Goal: Browse casually: Explore the website without a specific task or goal

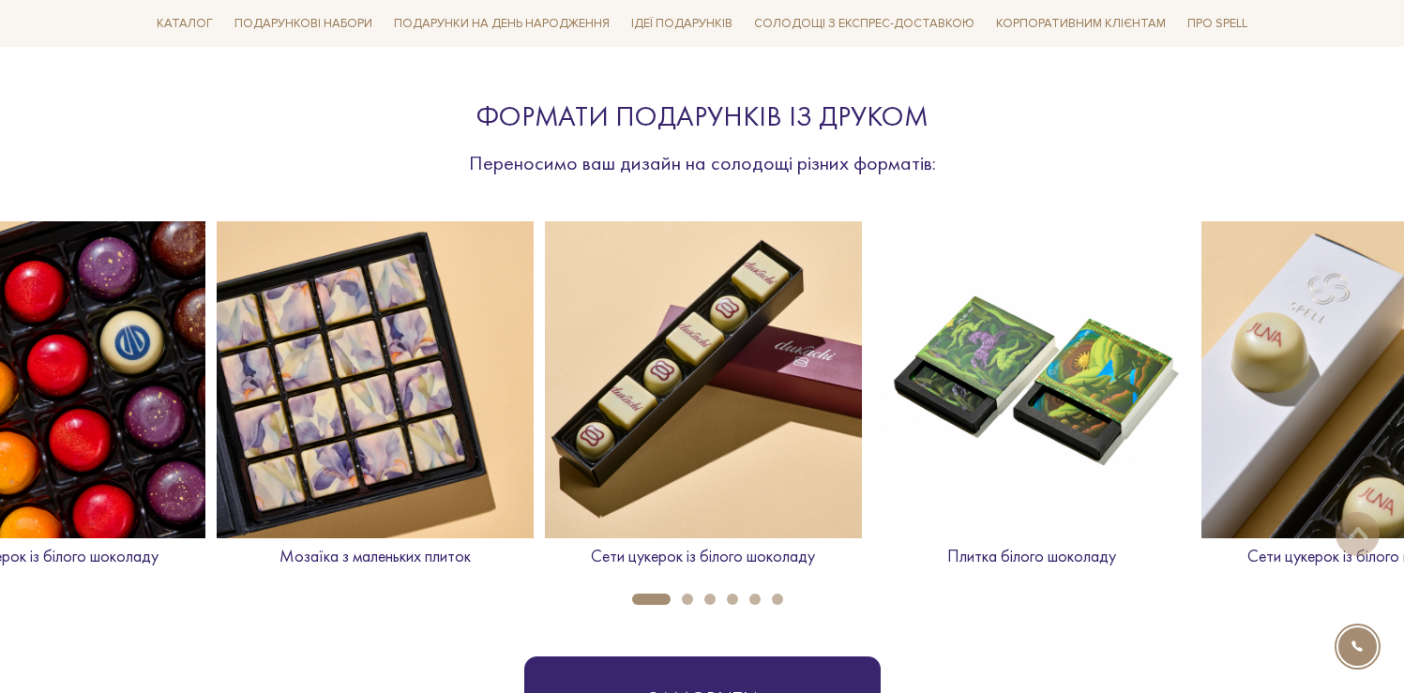
scroll to position [733, 0]
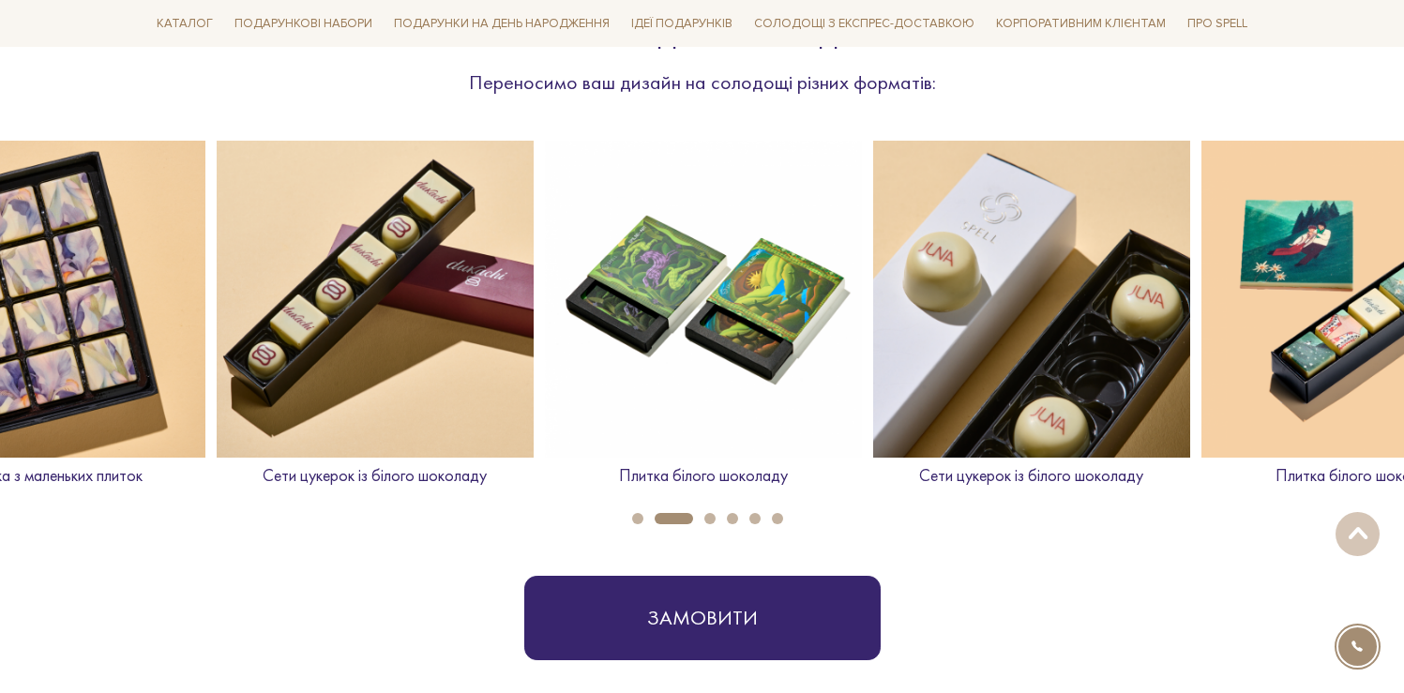
click at [714, 378] on img at bounding box center [703, 299] width 317 height 317
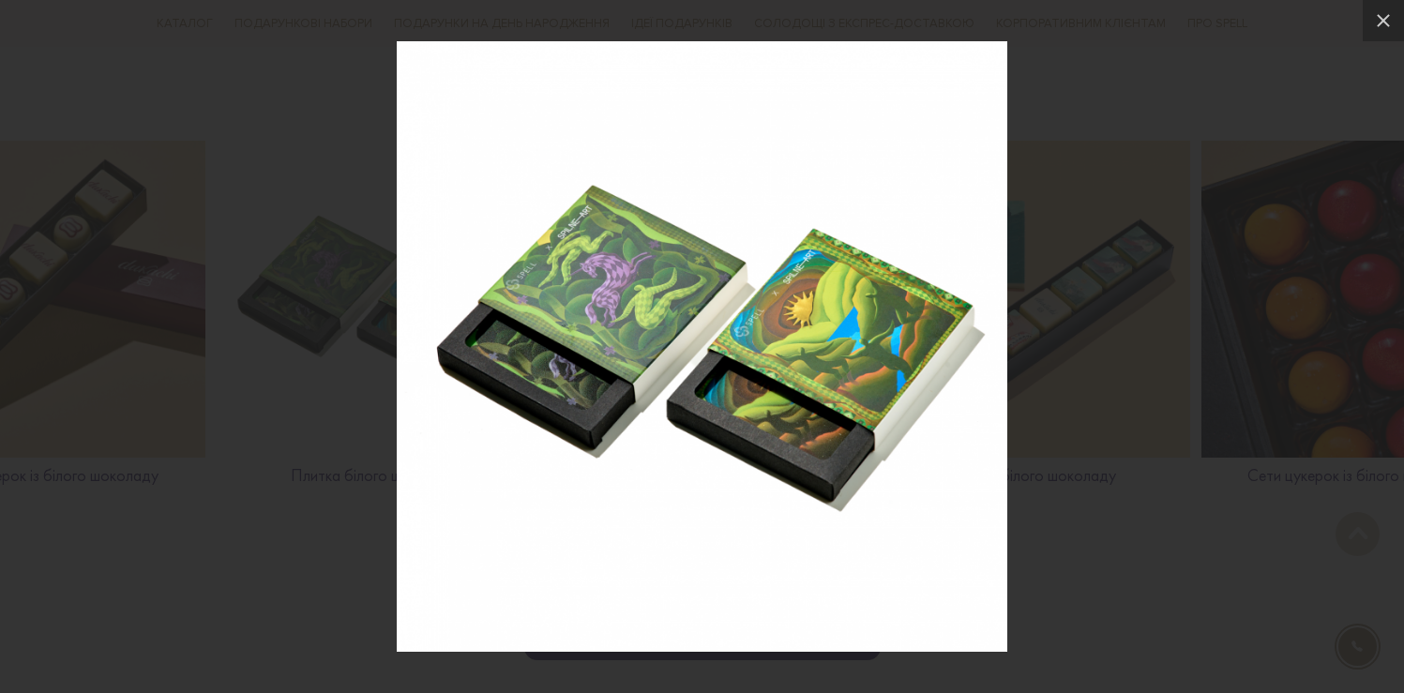
click at [1127, 385] on div at bounding box center [702, 346] width 1404 height 693
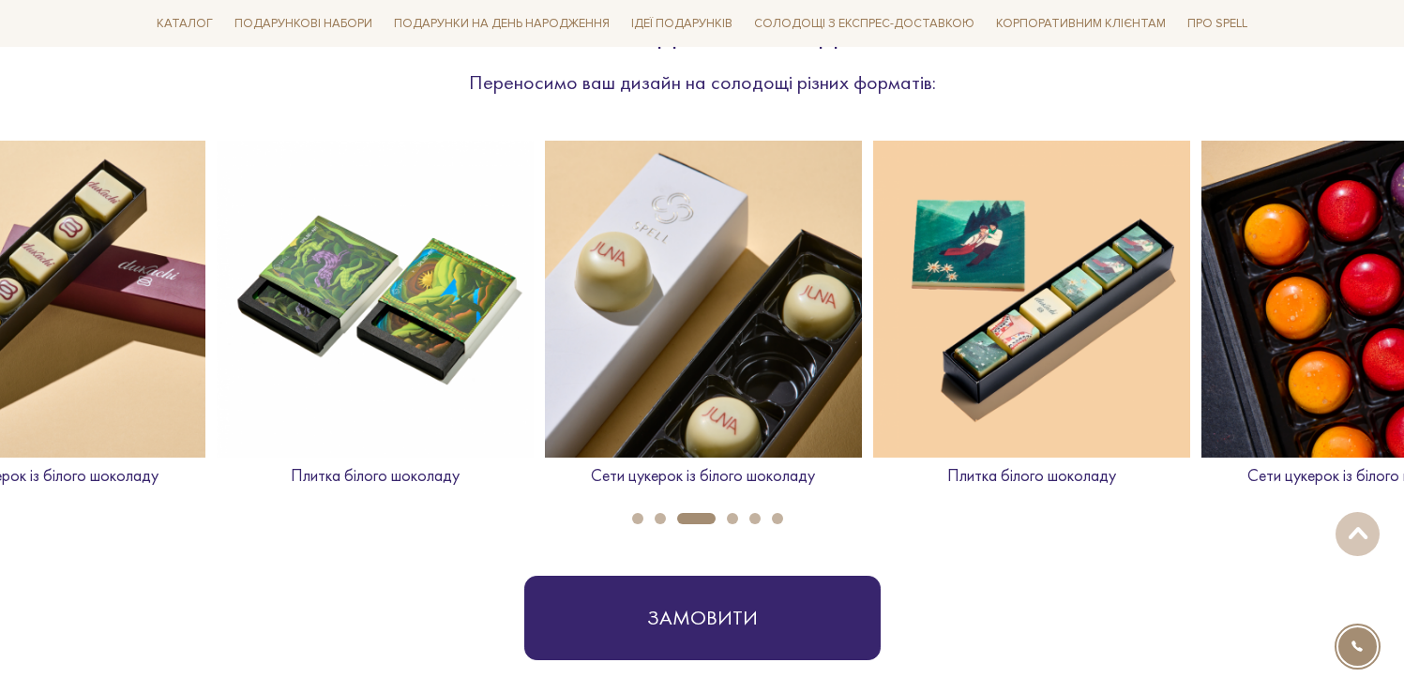
click at [1075, 331] on img at bounding box center [1031, 299] width 317 height 317
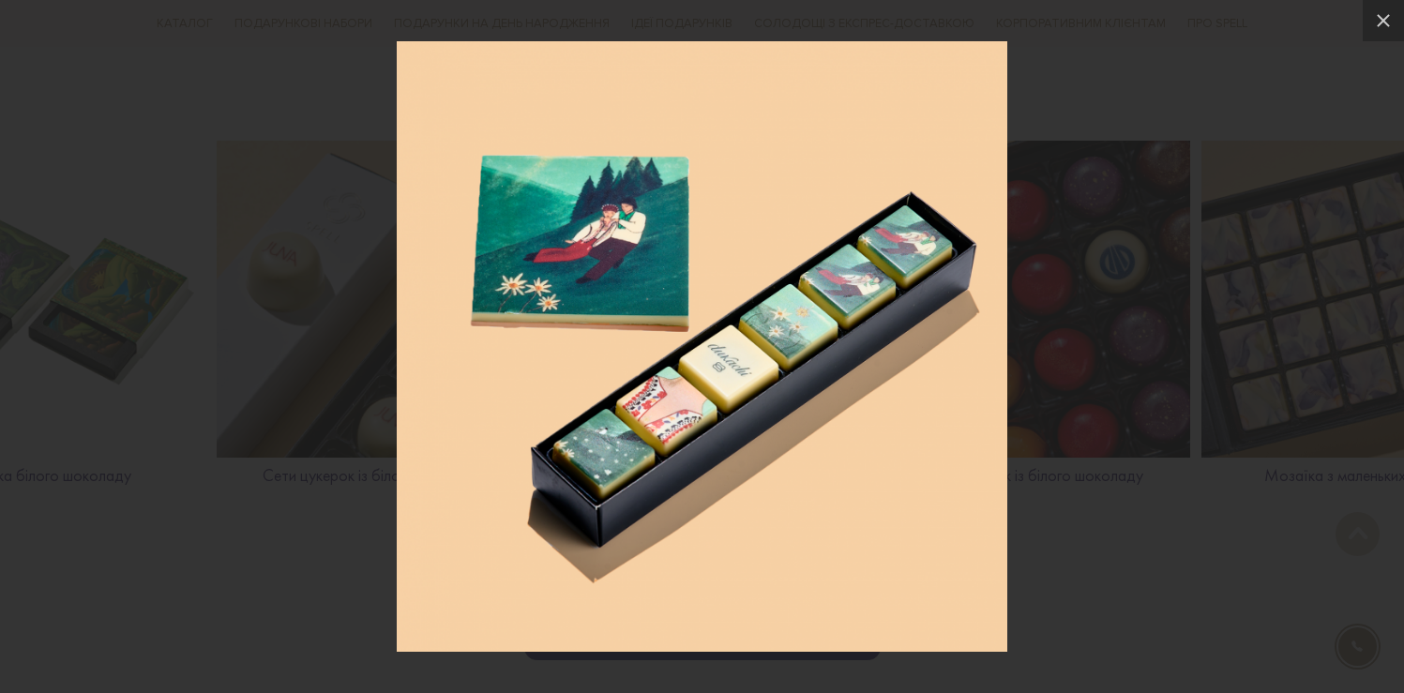
click at [1096, 439] on div at bounding box center [702, 346] width 1404 height 693
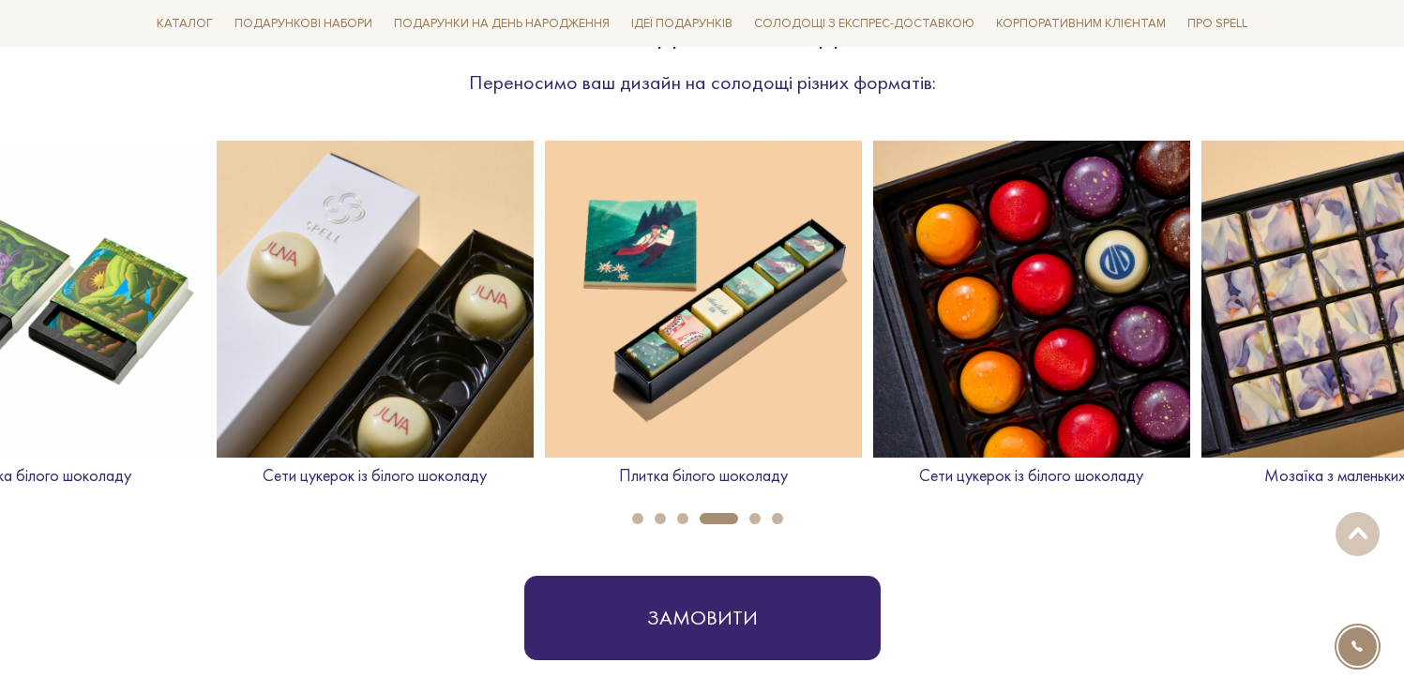
click at [392, 406] on img at bounding box center [375, 299] width 317 height 317
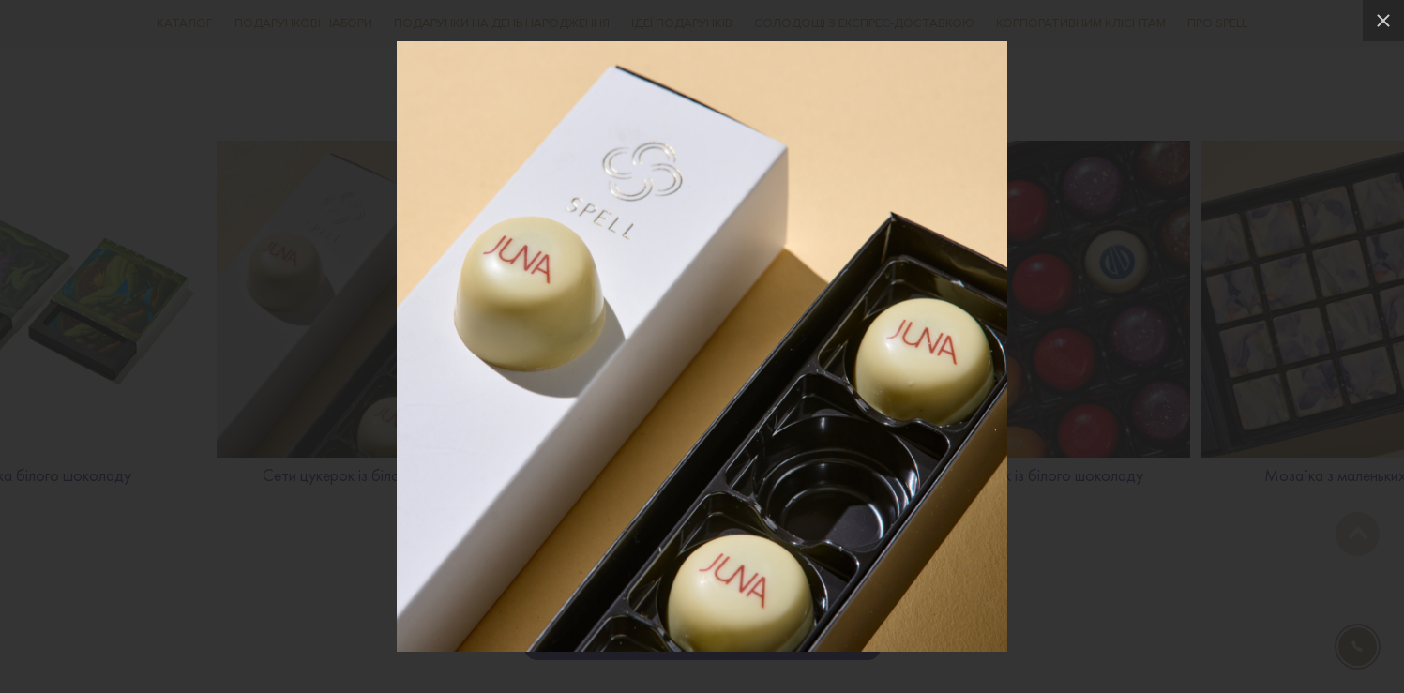
click at [1095, 443] on div at bounding box center [702, 346] width 1404 height 693
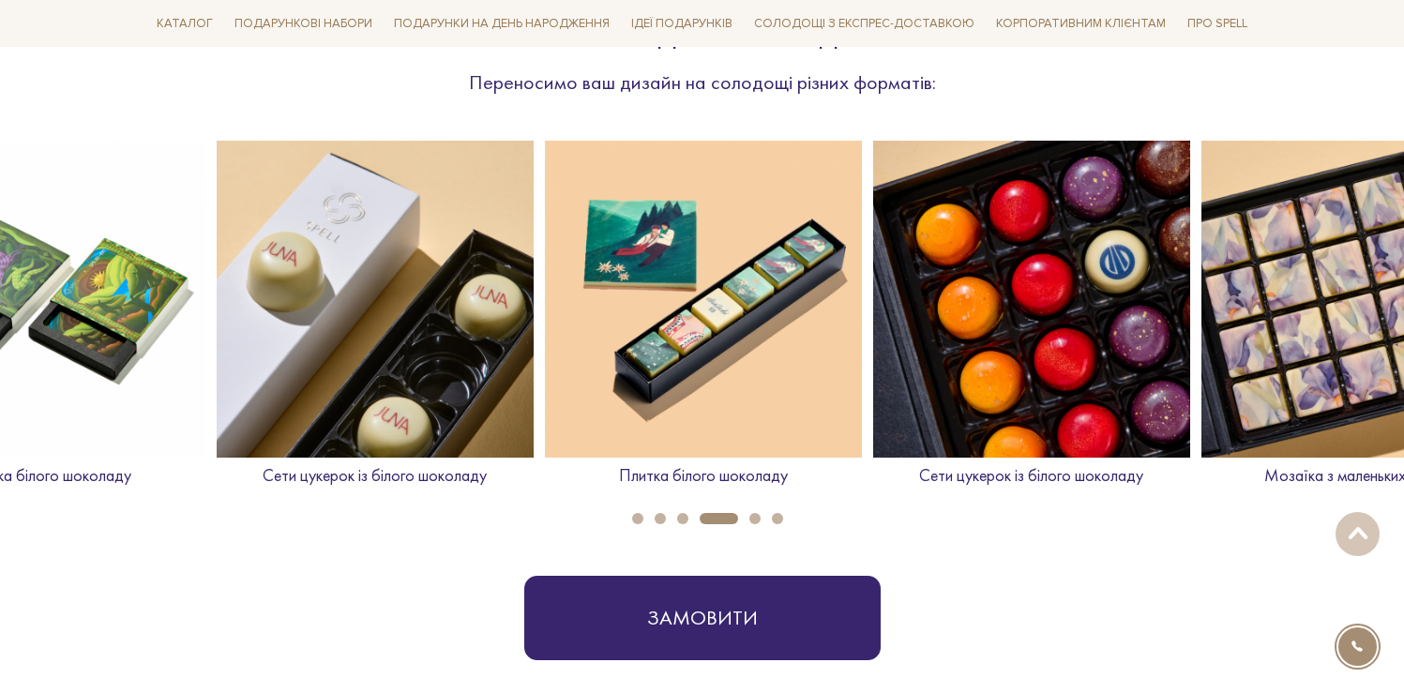
click at [997, 368] on img at bounding box center [1031, 299] width 317 height 317
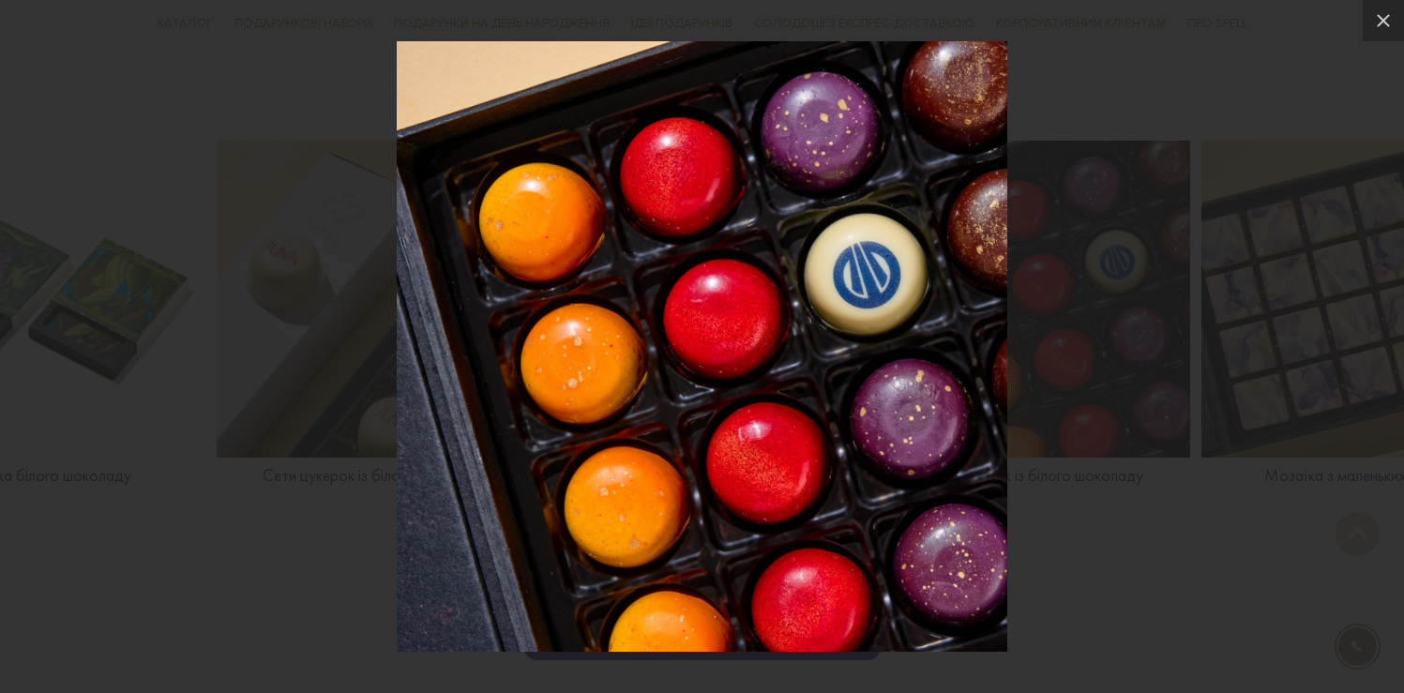
click at [1134, 317] on div at bounding box center [702, 346] width 1404 height 693
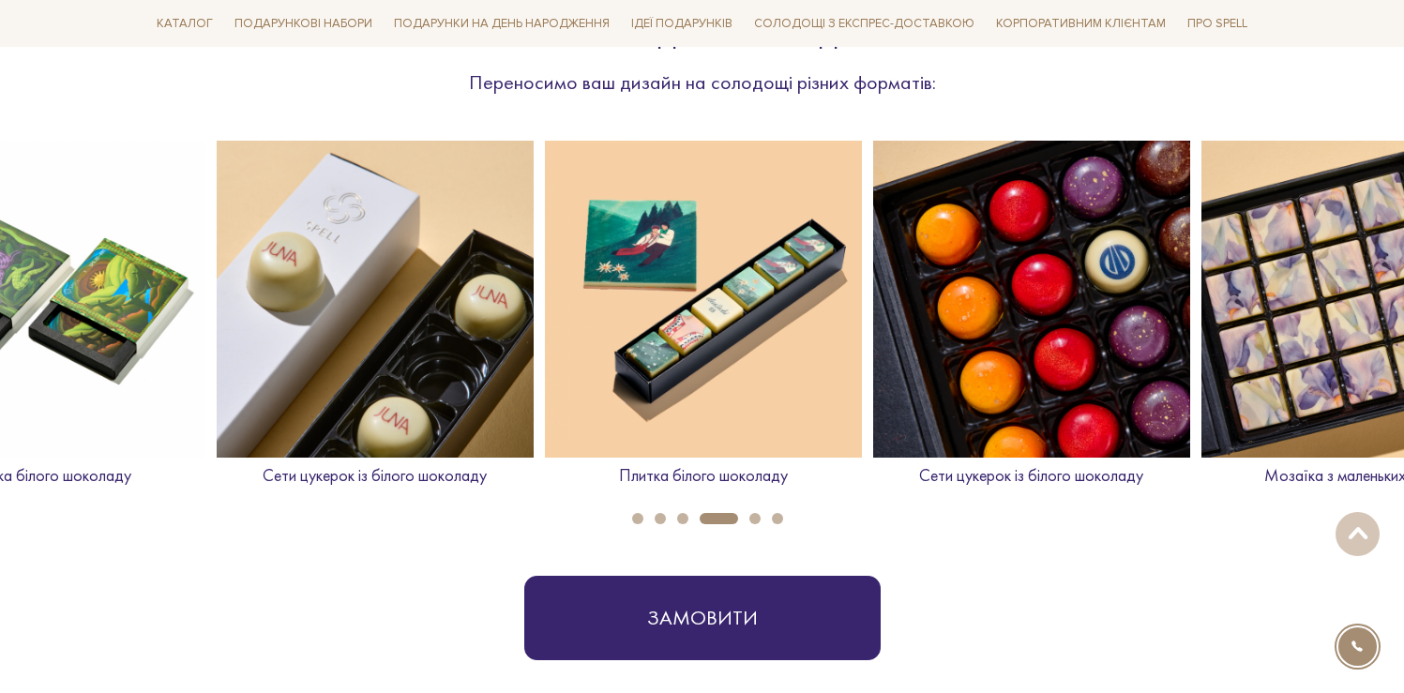
click at [1276, 355] on img at bounding box center [1359, 299] width 317 height 317
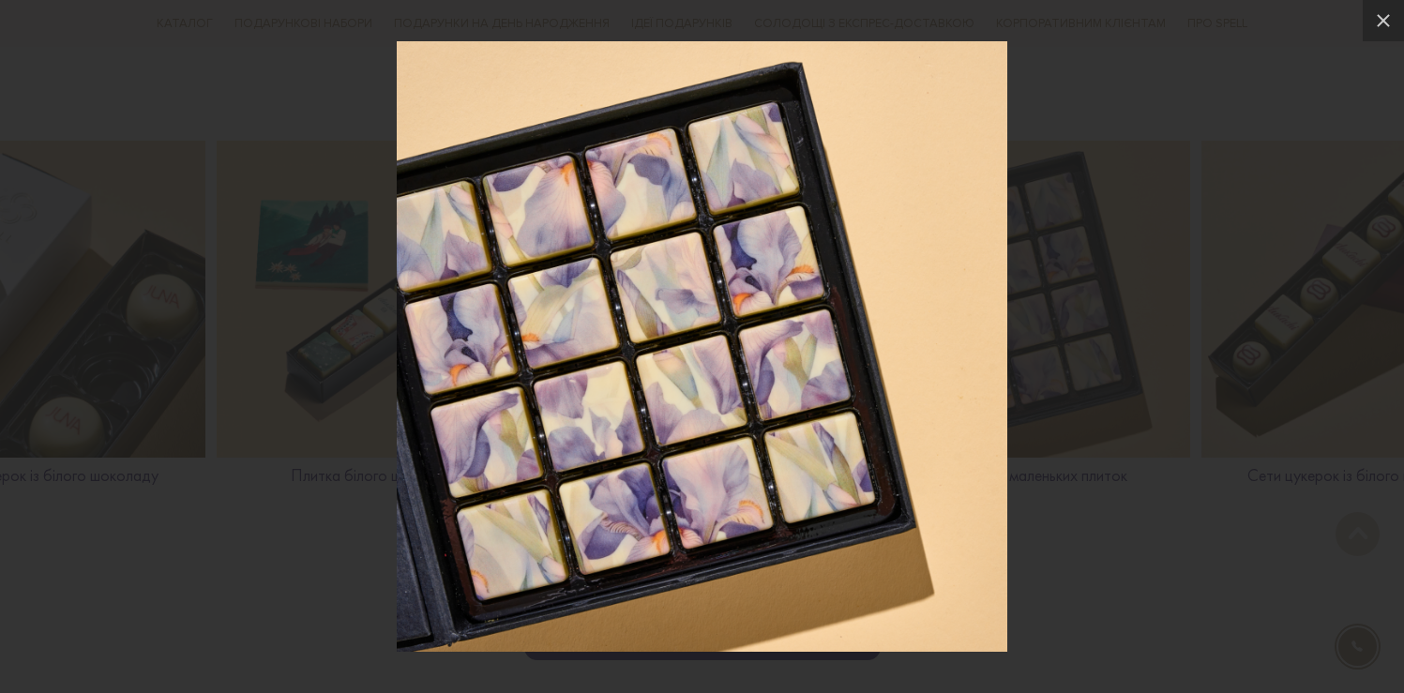
click at [1102, 421] on div at bounding box center [702, 346] width 1404 height 693
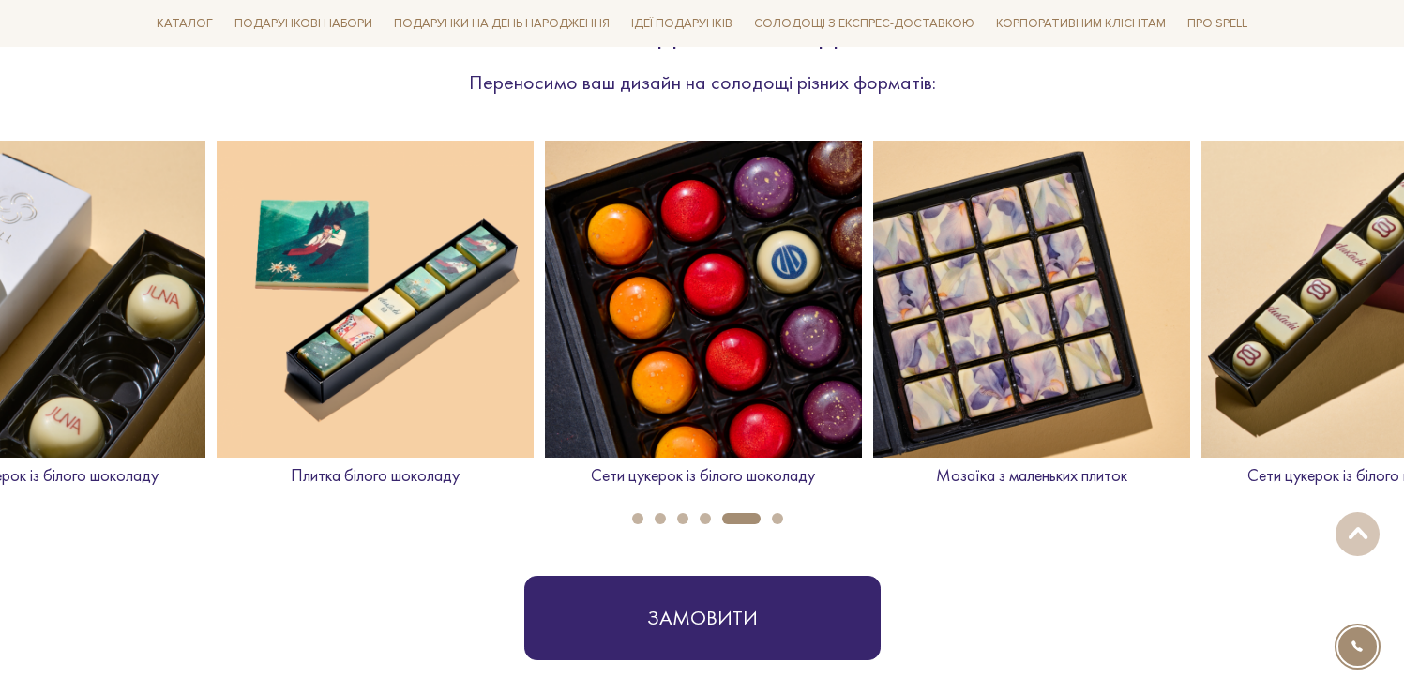
click at [1253, 360] on img at bounding box center [1359, 299] width 317 height 317
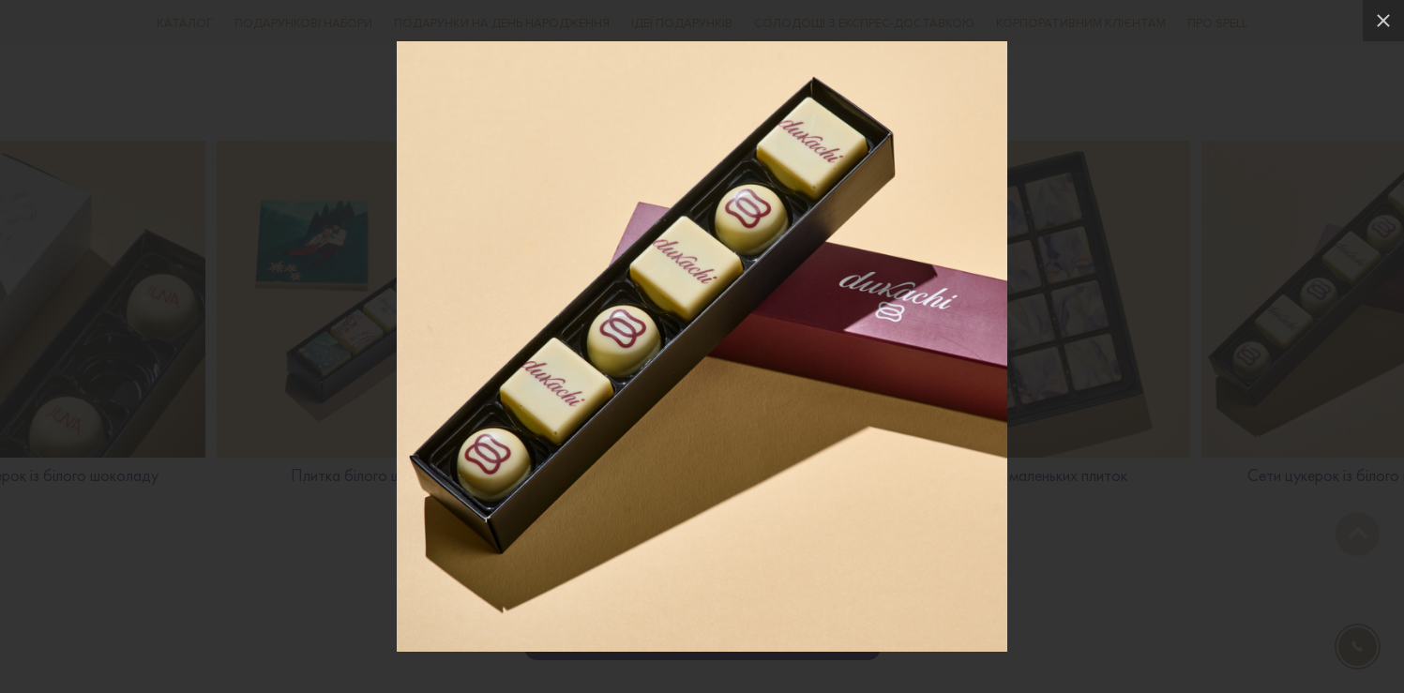
click at [1079, 375] on div at bounding box center [702, 346] width 1404 height 693
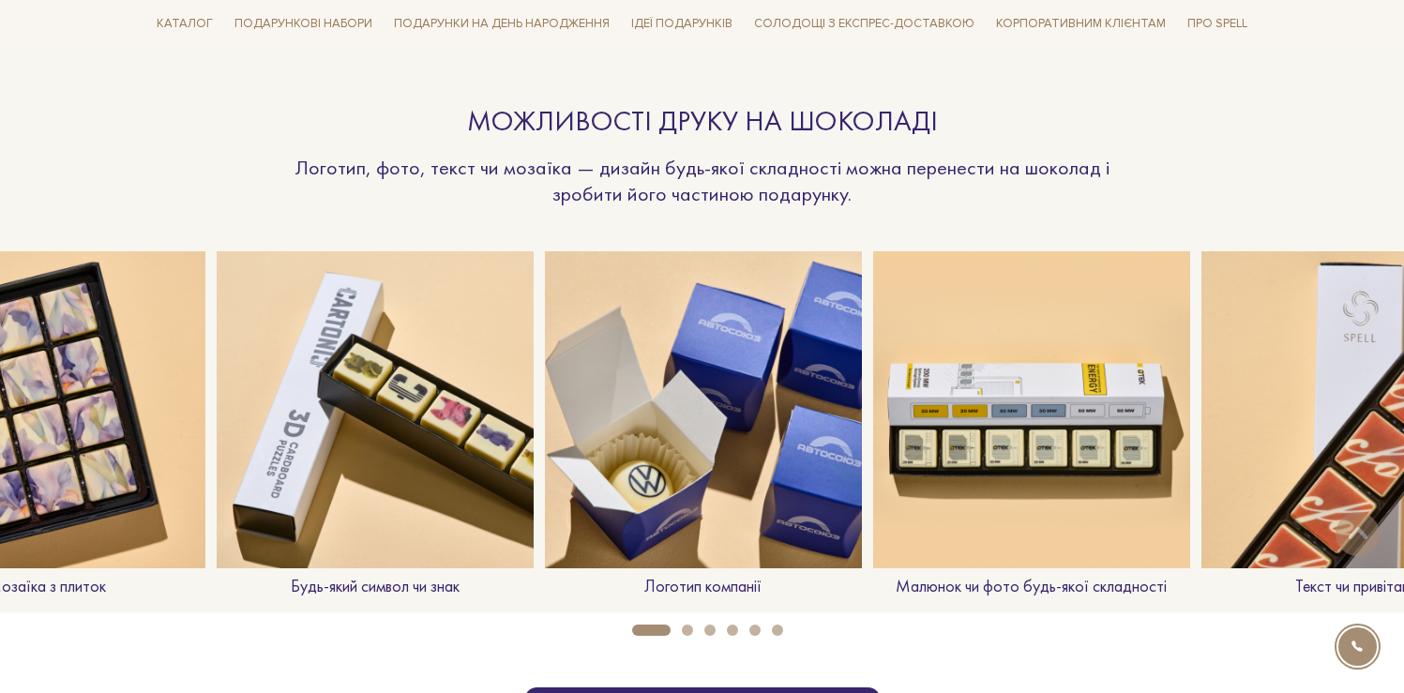
scroll to position [1457, 0]
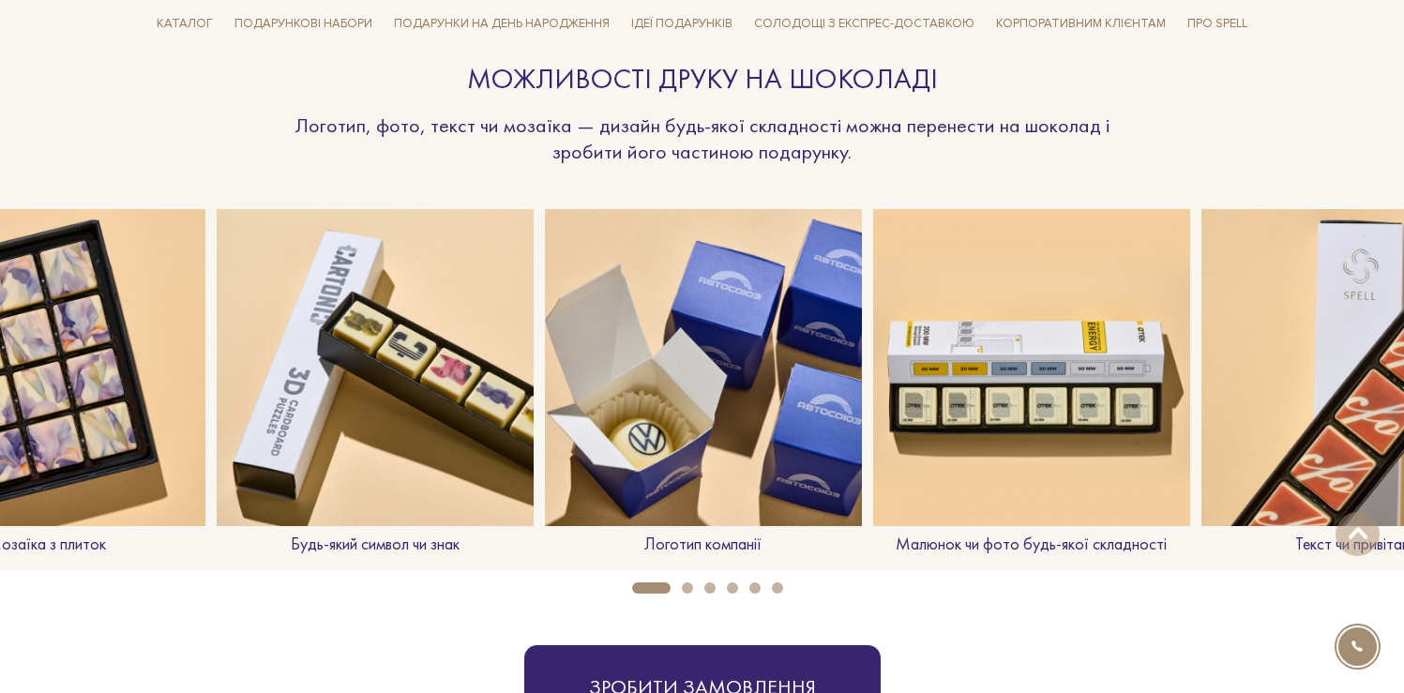
click at [729, 414] on img at bounding box center [703, 367] width 317 height 317
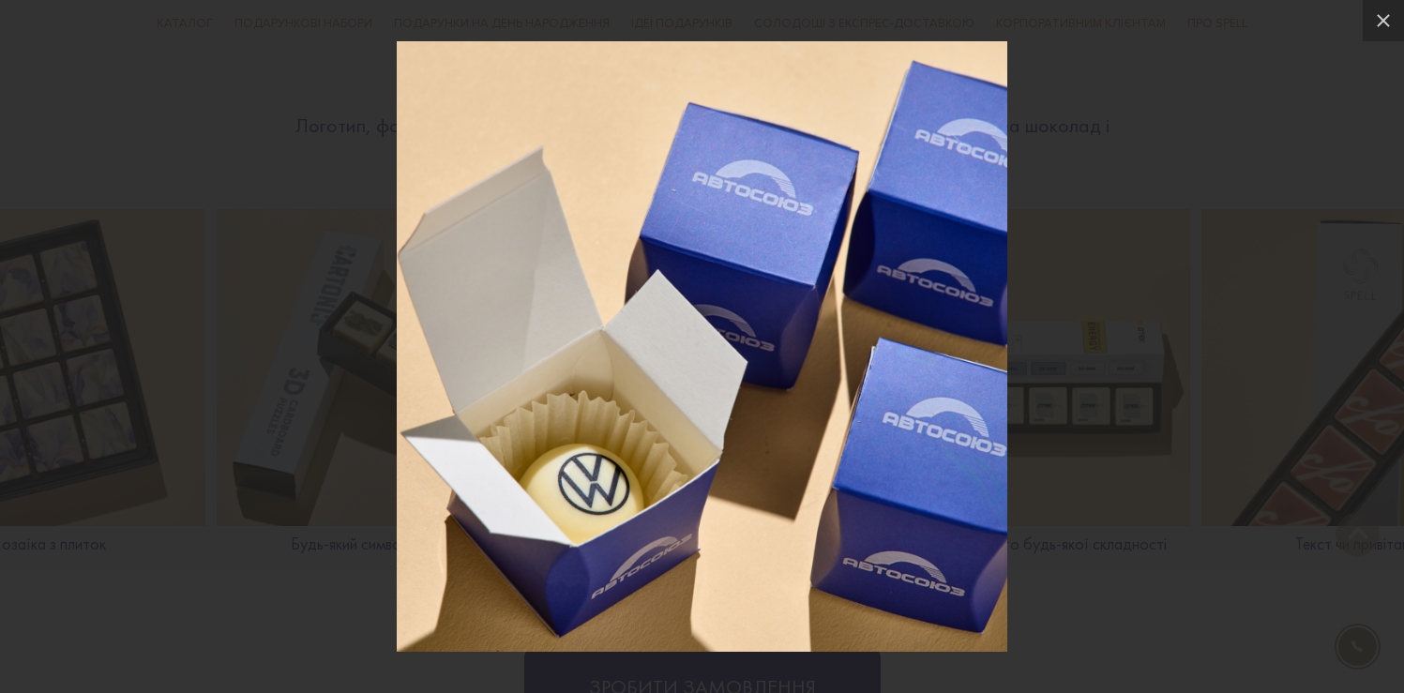
click at [1096, 314] on div at bounding box center [702, 346] width 1404 height 693
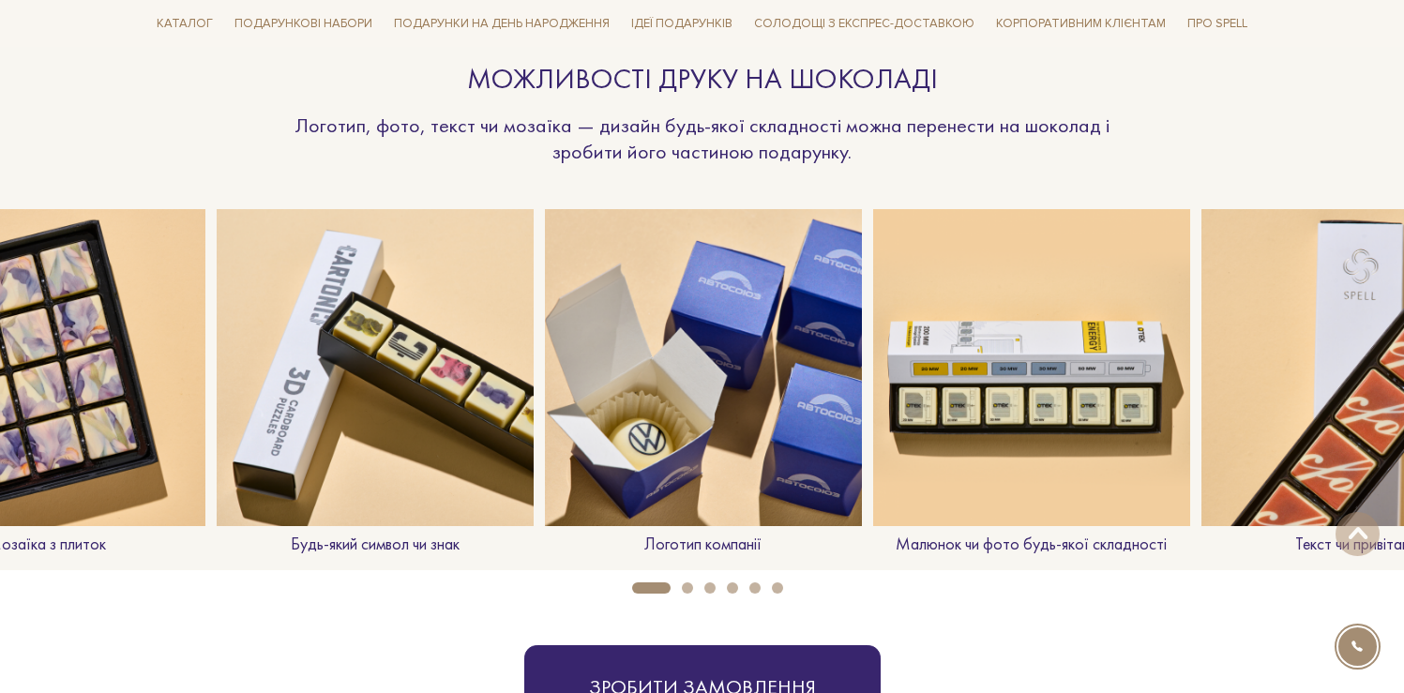
click at [452, 416] on img at bounding box center [375, 367] width 317 height 317
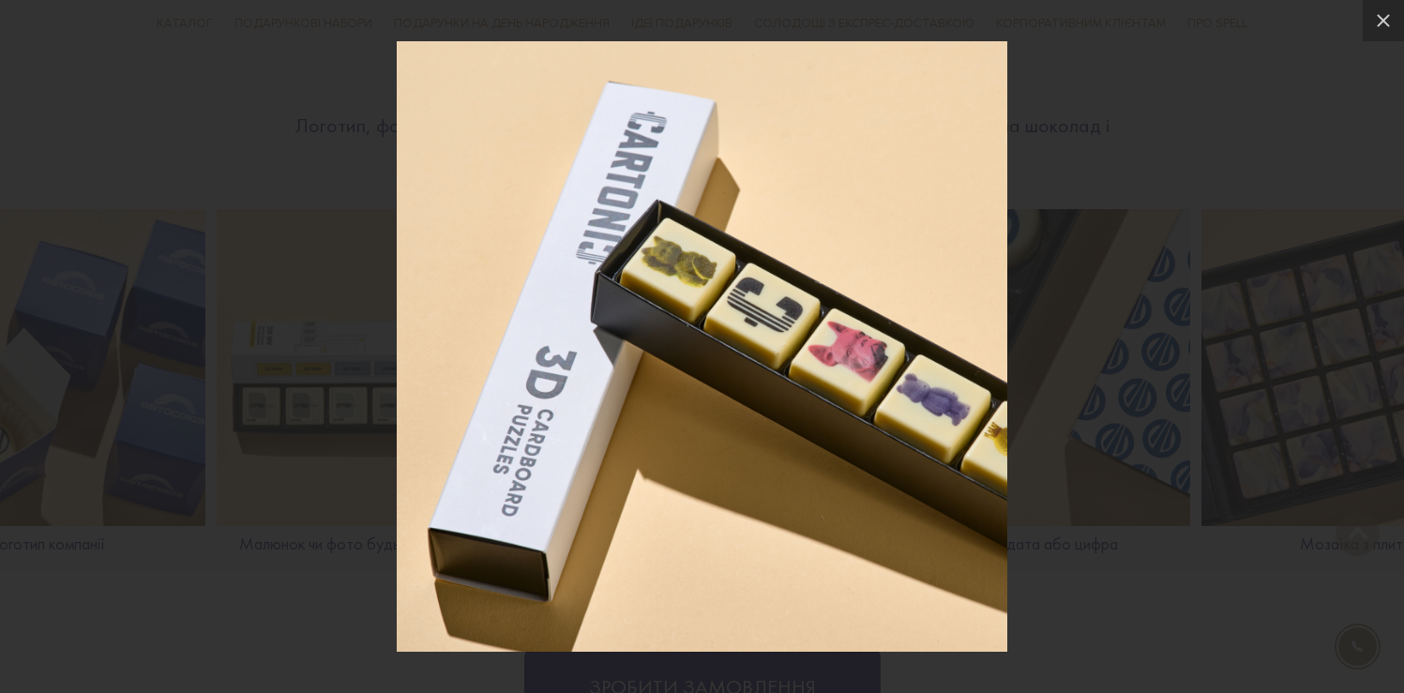
click at [1216, 73] on div at bounding box center [702, 346] width 1404 height 693
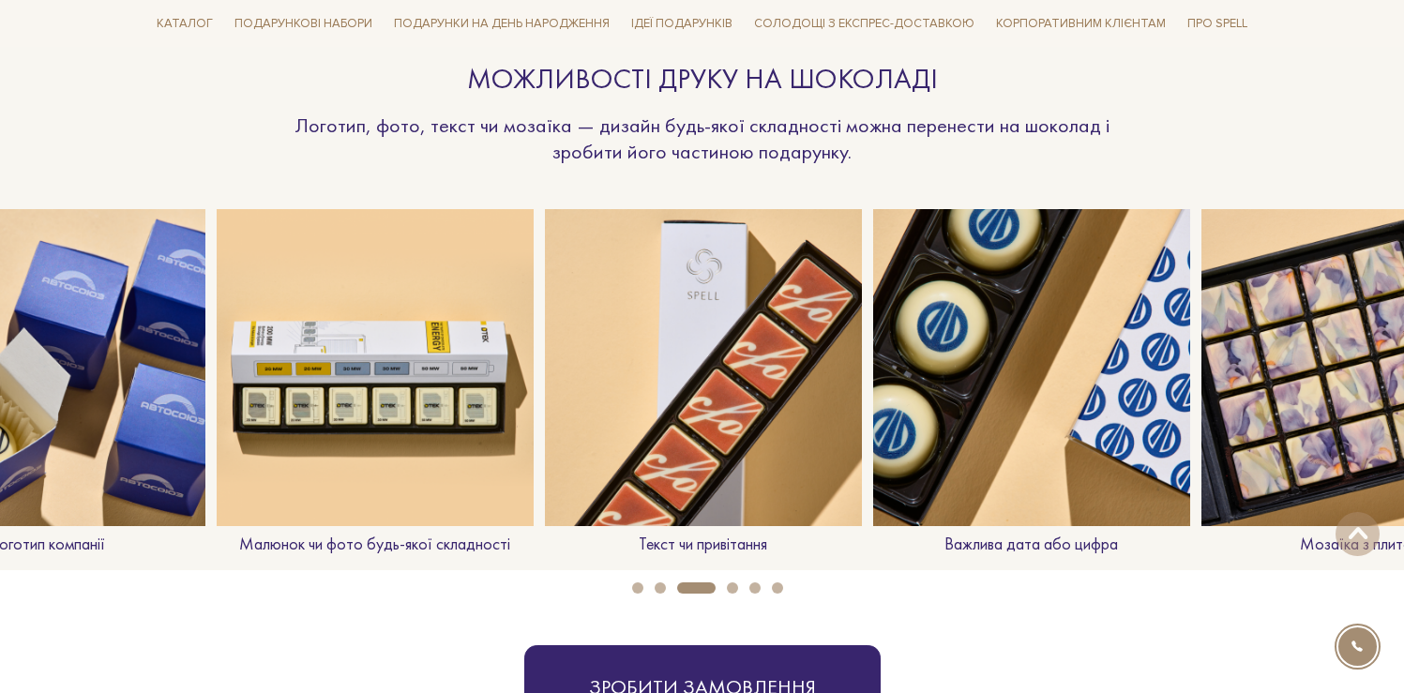
click at [1031, 396] on img at bounding box center [1031, 367] width 317 height 317
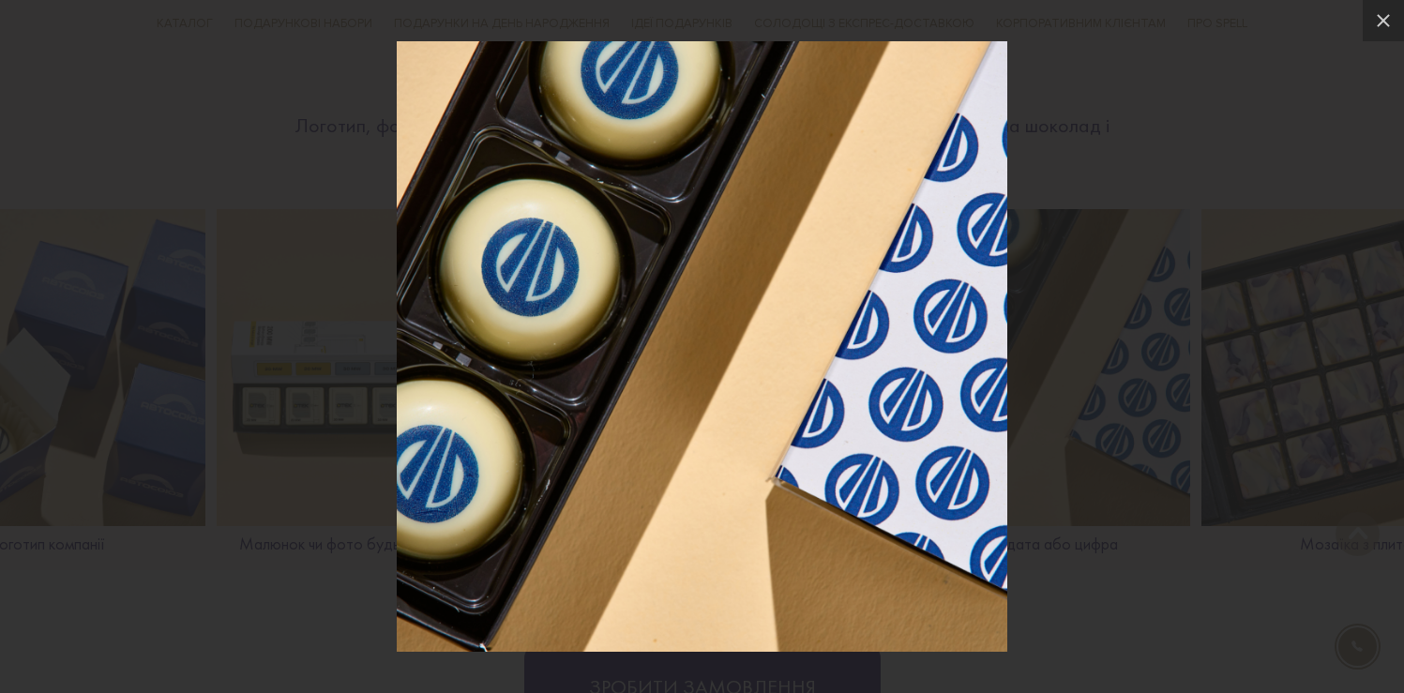
click at [1093, 155] on div at bounding box center [702, 346] width 1404 height 693
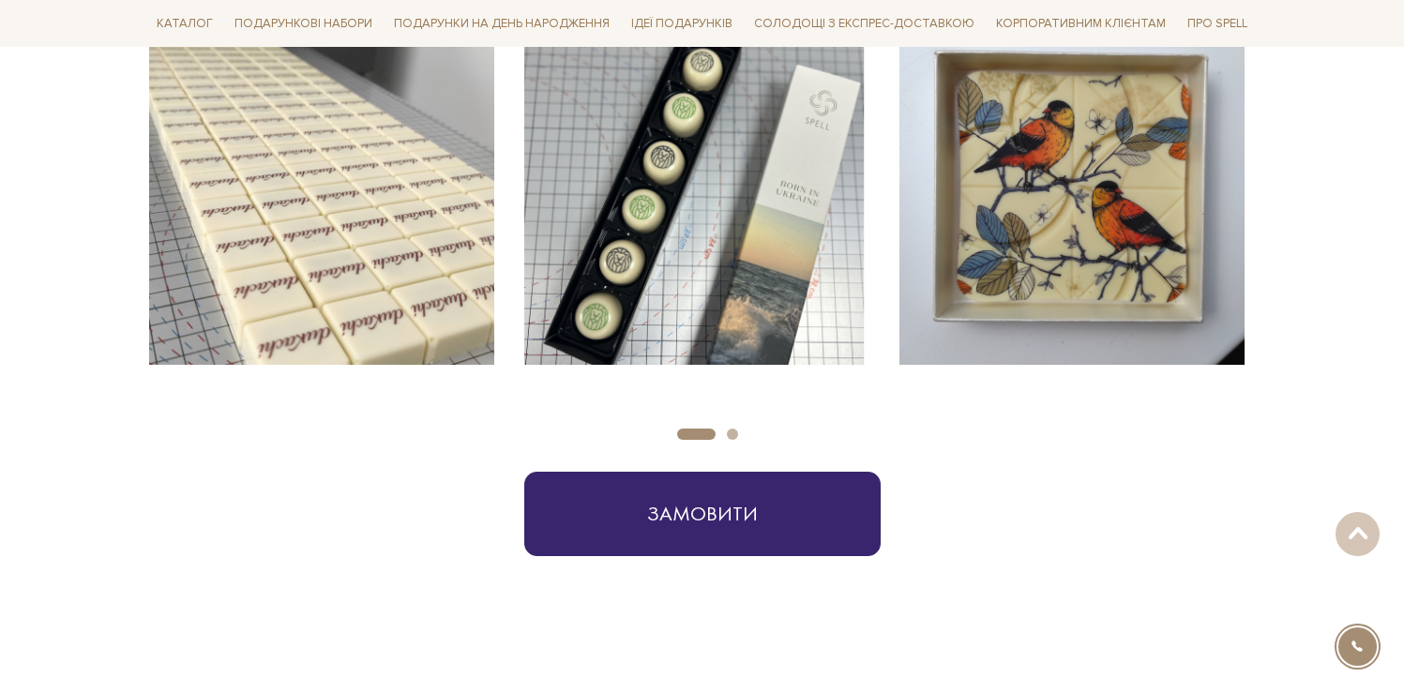
scroll to position [2760, 0]
